Goal: Navigation & Orientation: Find specific page/section

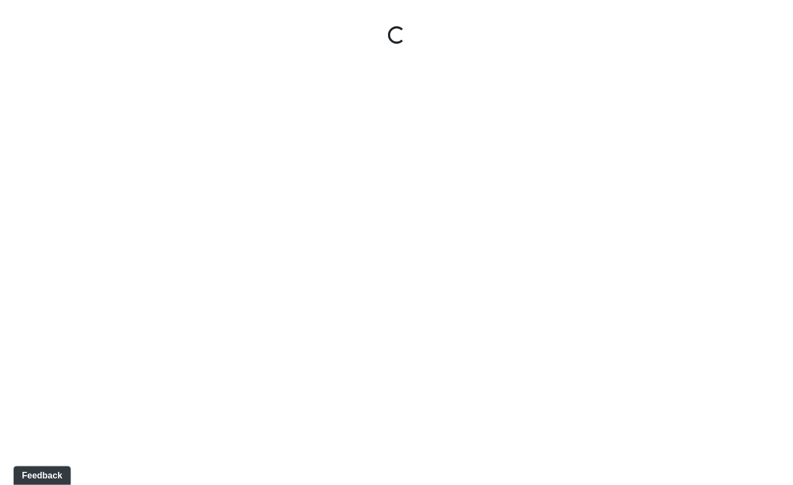
select select "pqMrpT7AeTgQuGYvvdurR9"
select select "h3ebyGk32eUmSzz99H473o"
